Goal: Task Accomplishment & Management: Manage account settings

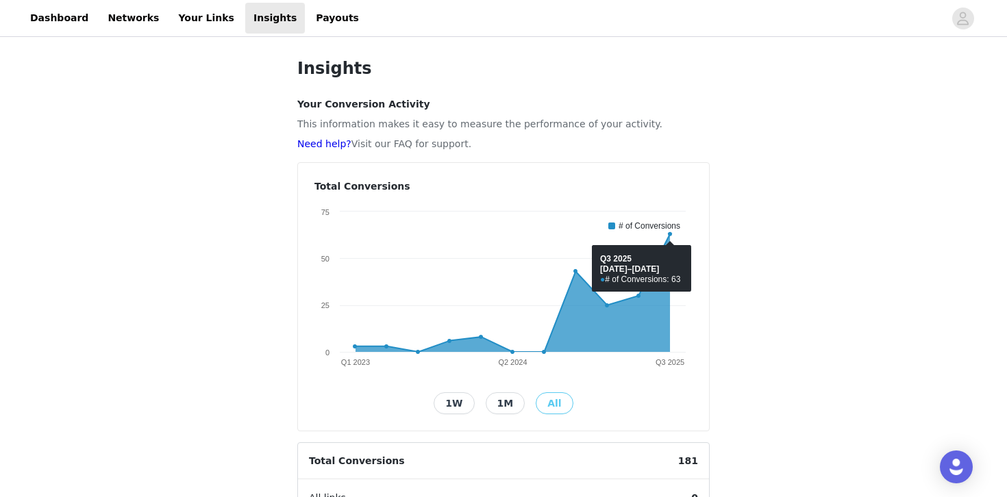
click at [843, 221] on div "Insights Your Conversion Activity This information makes it easy to measure the…" at bounding box center [503, 452] width 1007 height 824
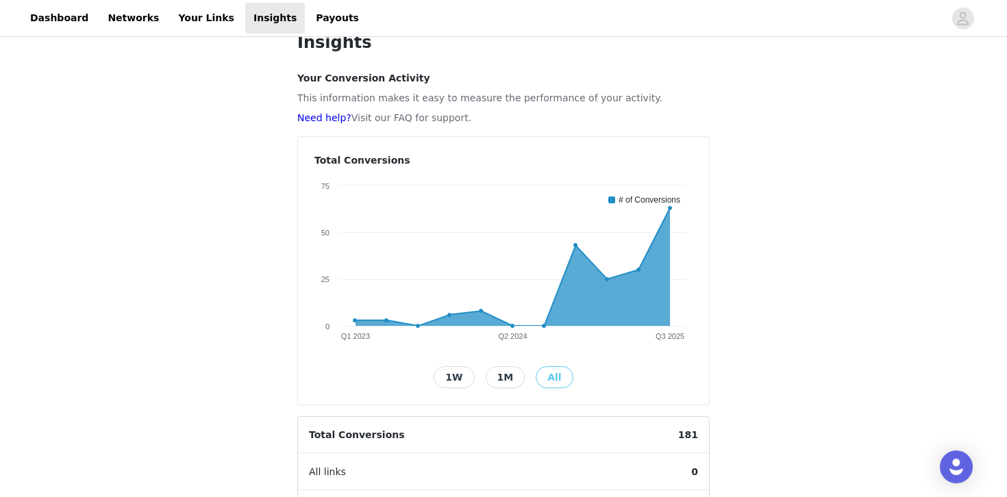
scroll to position [27, 0]
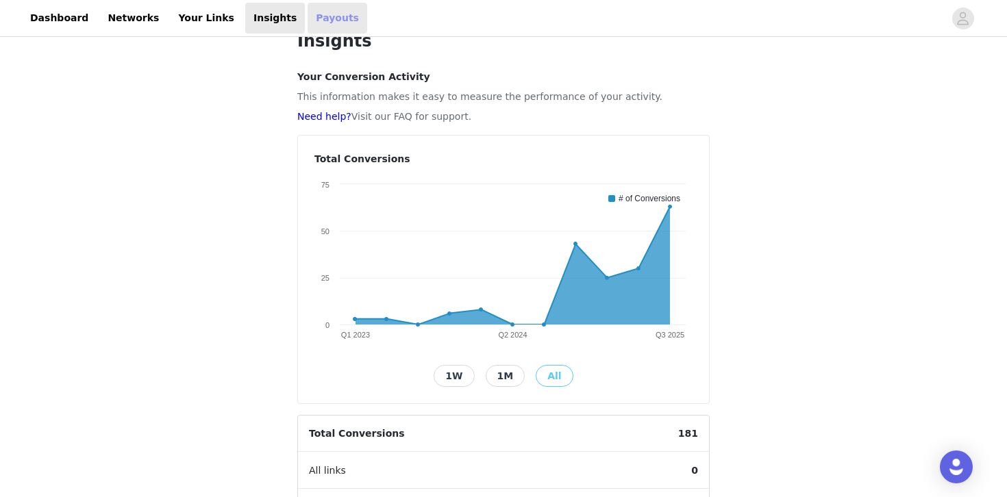
click at [323, 18] on link "Payouts" at bounding box center [338, 18] width 60 height 31
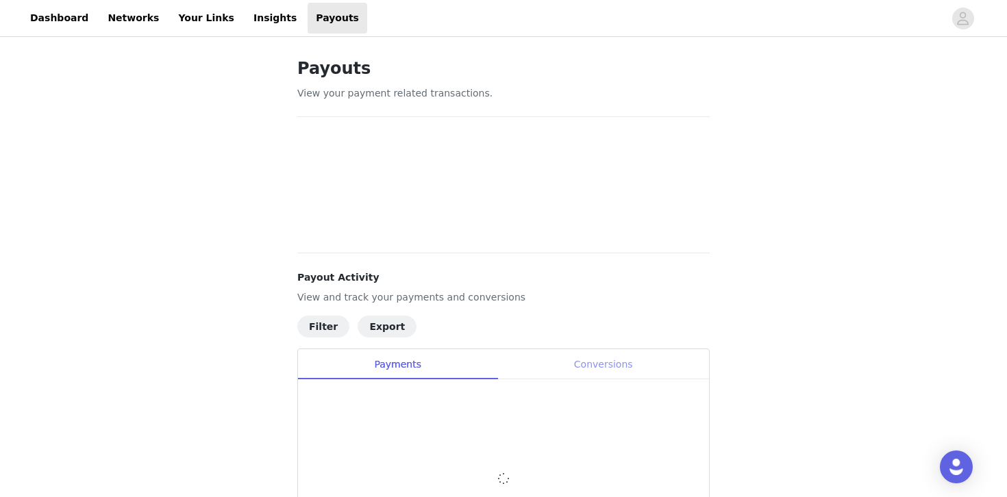
click at [616, 371] on div "Conversions" at bounding box center [603, 364] width 212 height 31
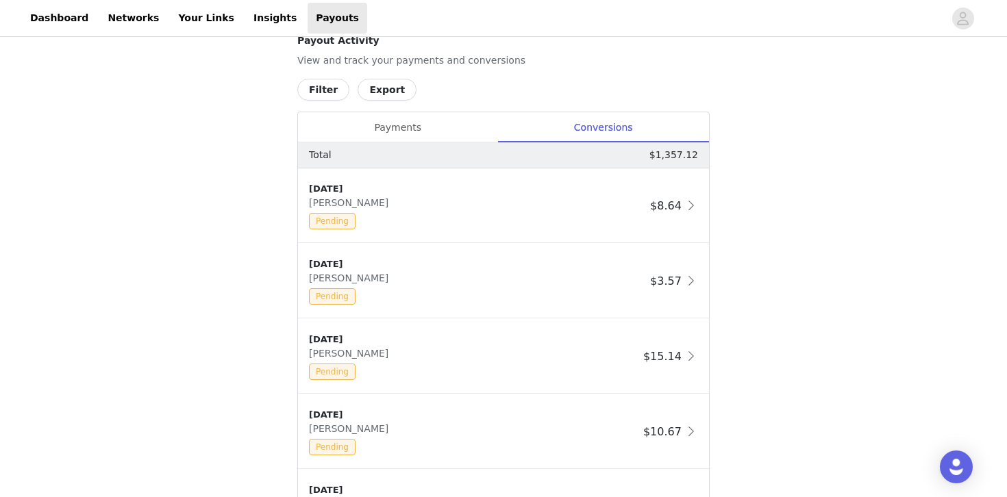
scroll to position [713, 0]
